Goal: Task Accomplishment & Management: Manage account settings

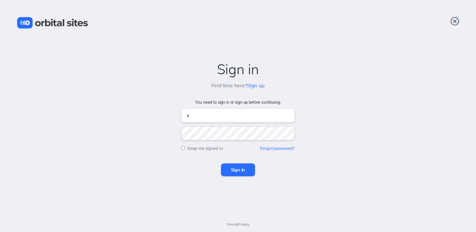
type input "[EMAIL_ADDRESS][DOMAIN_NAME]"
click at [221, 163] on input "Sign in" at bounding box center [238, 169] width 34 height 12
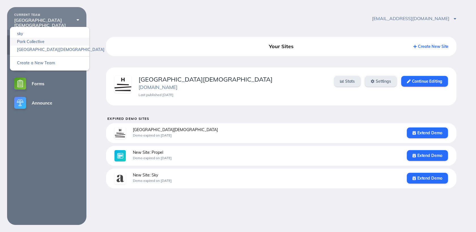
click at [59, 38] on link "Park Collective" at bounding box center [49, 42] width 79 height 8
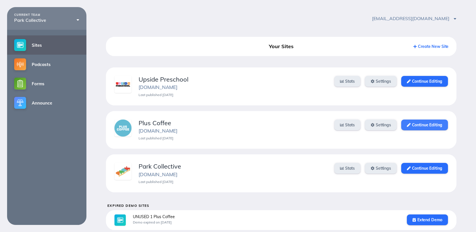
click at [427, 125] on link "Continue Editing" at bounding box center [424, 124] width 47 height 11
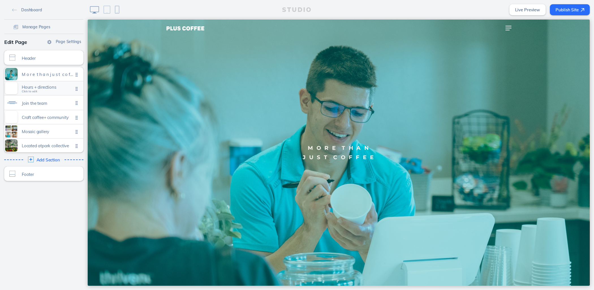
click at [44, 93] on div "Hours + directions Click to edit" at bounding box center [43, 88] width 79 height 14
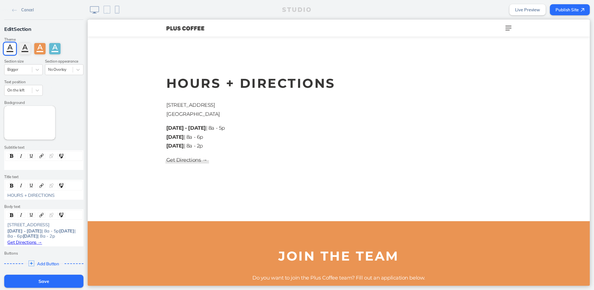
scroll to position [266, 0]
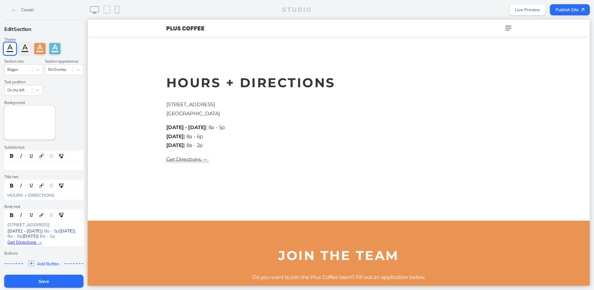
click at [22, 6] on link "Cancel" at bounding box center [23, 9] width 26 height 8
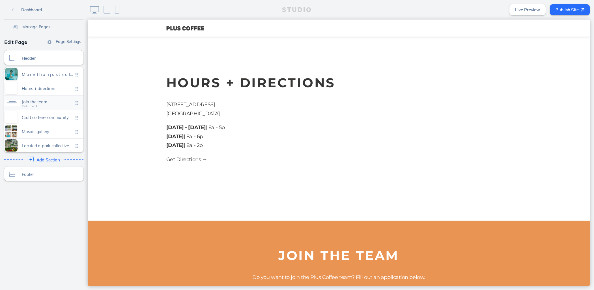
click at [46, 103] on span "Join the team" at bounding box center [48, 101] width 52 height 5
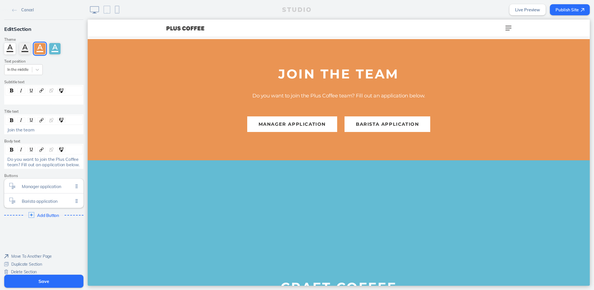
scroll to position [450, 0]
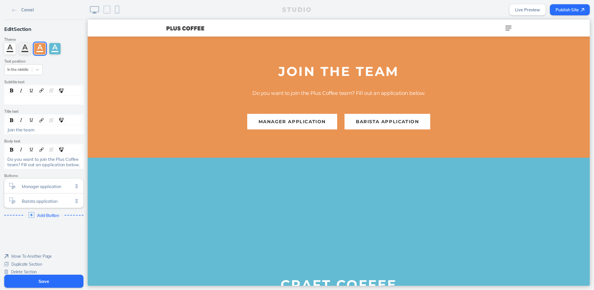
click at [24, 6] on link "Cancel" at bounding box center [23, 9] width 26 height 8
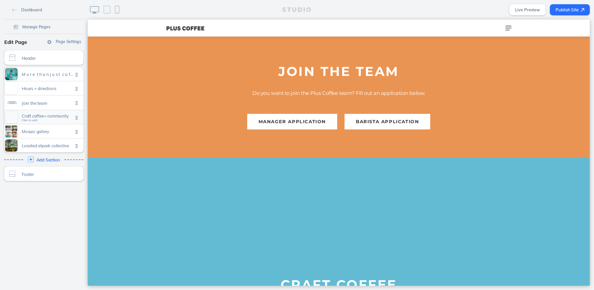
click at [48, 117] on span "Craft coffee+ community" at bounding box center [48, 116] width 52 height 5
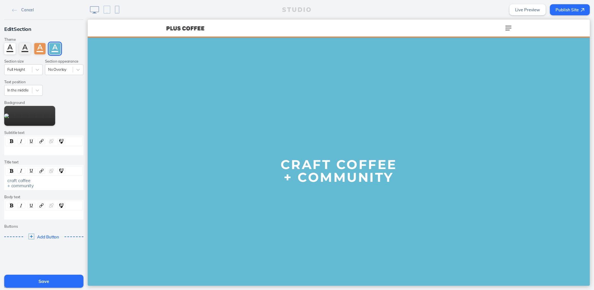
scroll to position [571, 0]
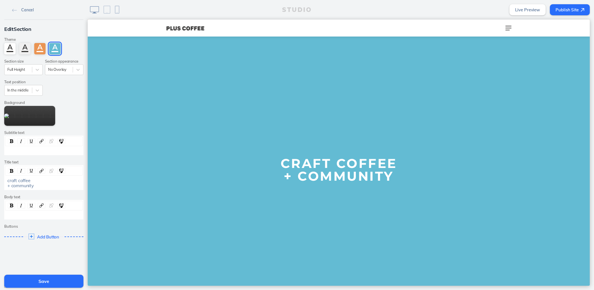
click at [28, 6] on link "Cancel" at bounding box center [23, 9] width 26 height 8
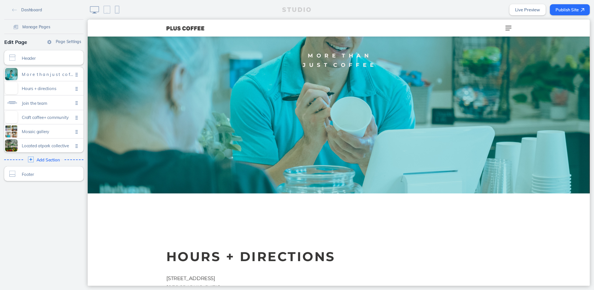
scroll to position [0, 0]
